Goal: Obtain resource: Obtain resource

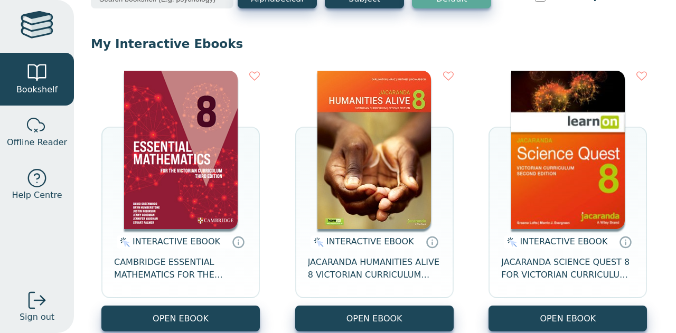
scroll to position [71, 0]
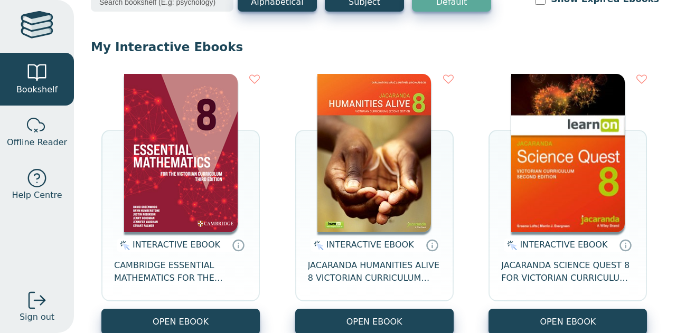
click at [376, 175] on img at bounding box center [374, 153] width 114 height 158
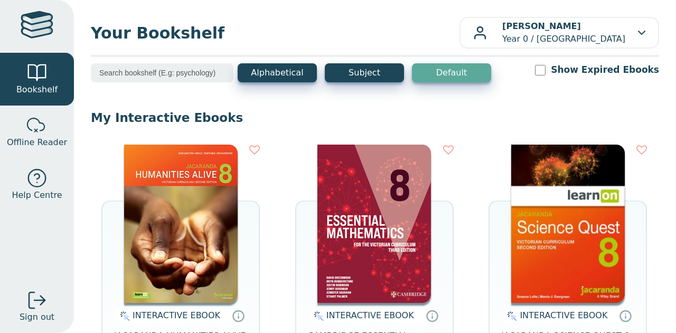
scroll to position [92, 0]
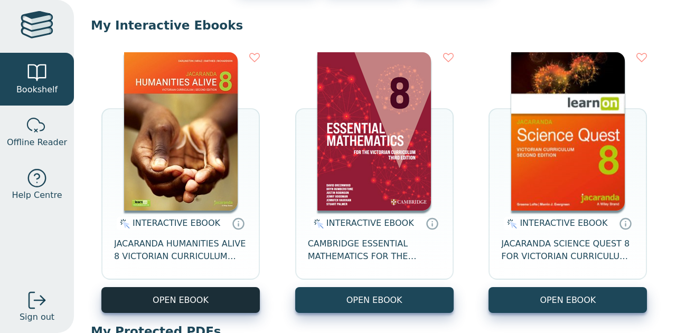
click at [209, 304] on button "OPEN EBOOK" at bounding box center [180, 300] width 158 height 26
